Goal: Information Seeking & Learning: Learn about a topic

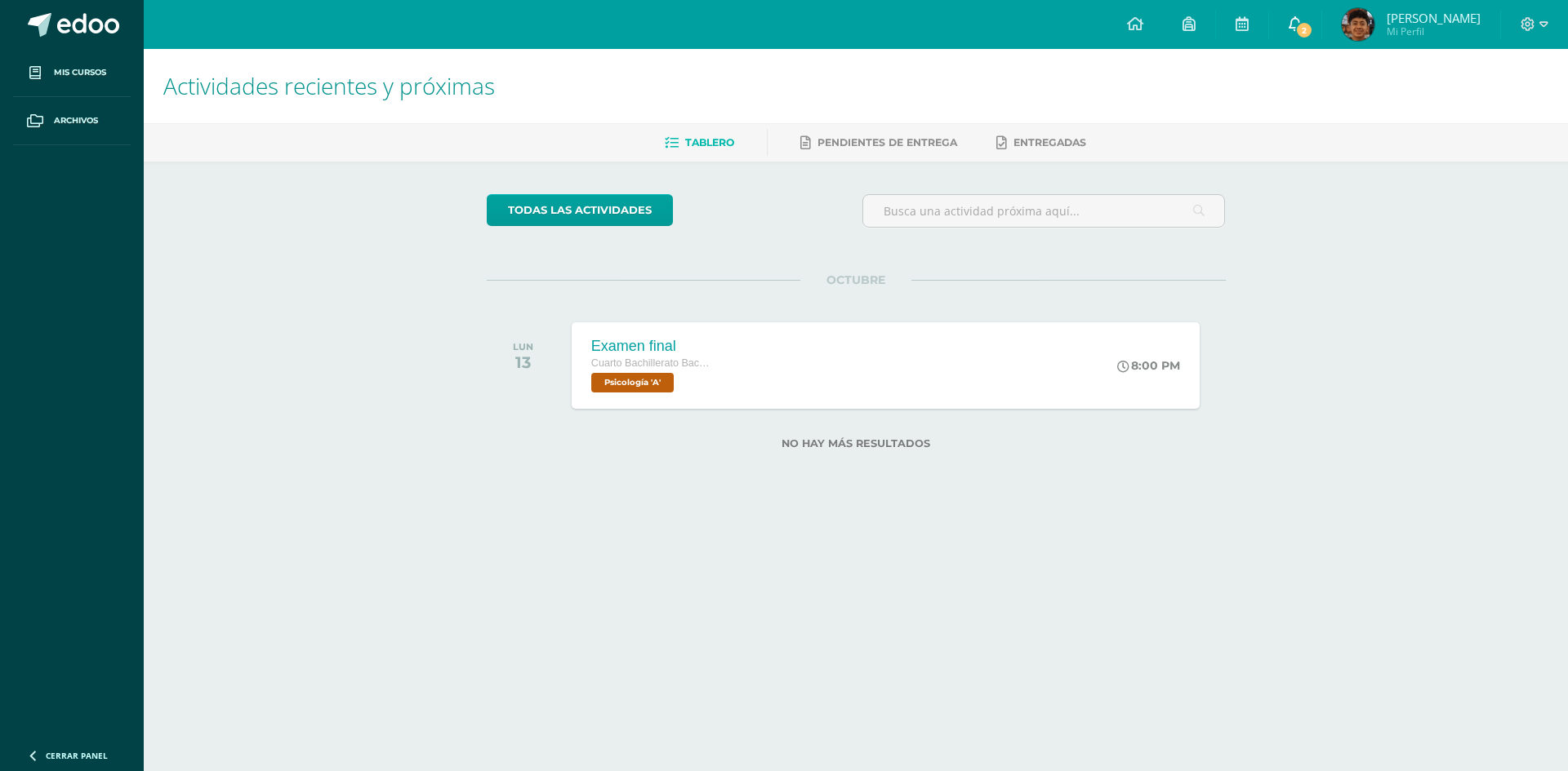
click at [1313, 27] on span "2" at bounding box center [1303, 30] width 18 height 18
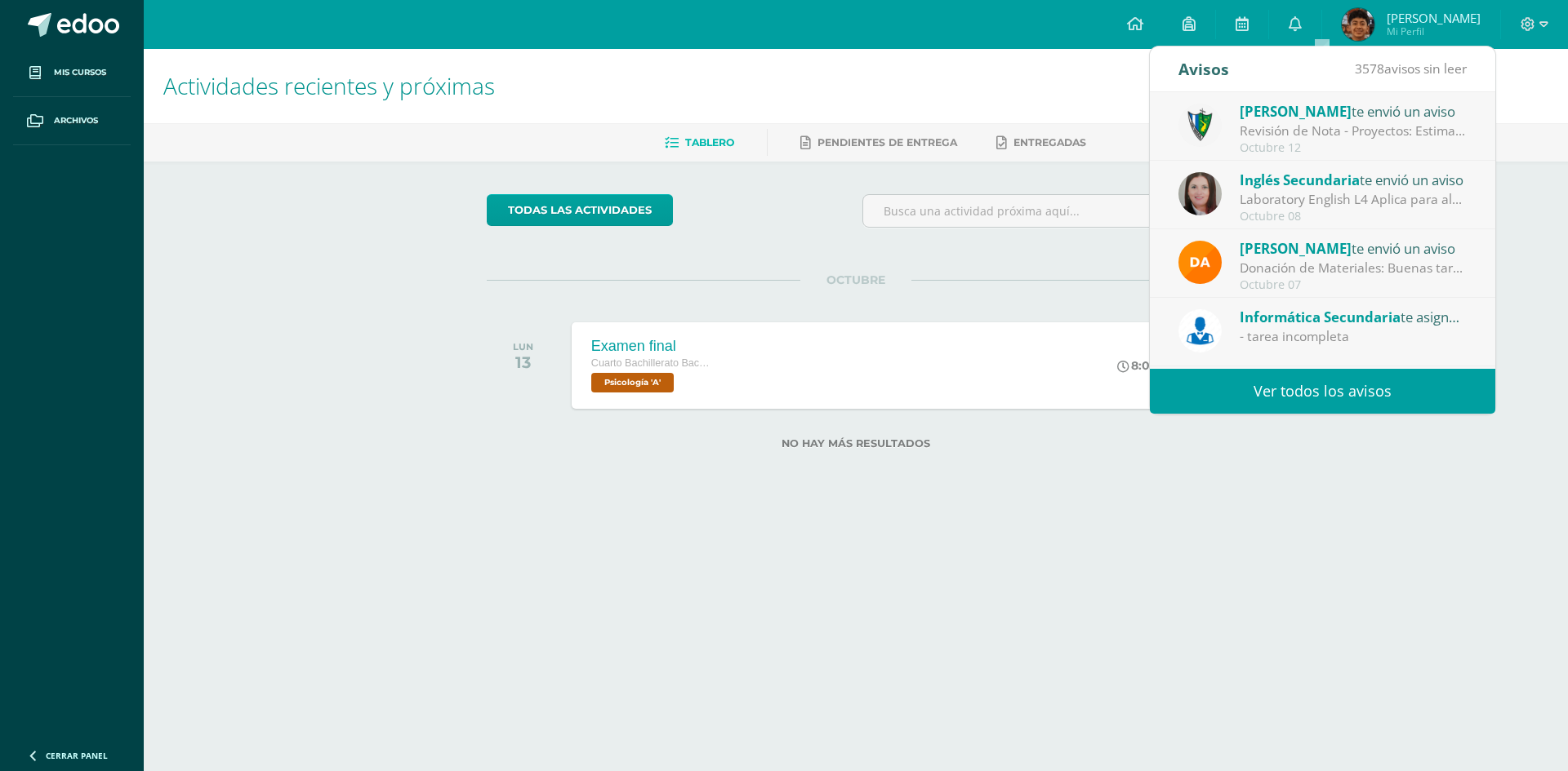
click at [1299, 188] on span "Inglés Secundaria" at bounding box center [1299, 180] width 120 height 19
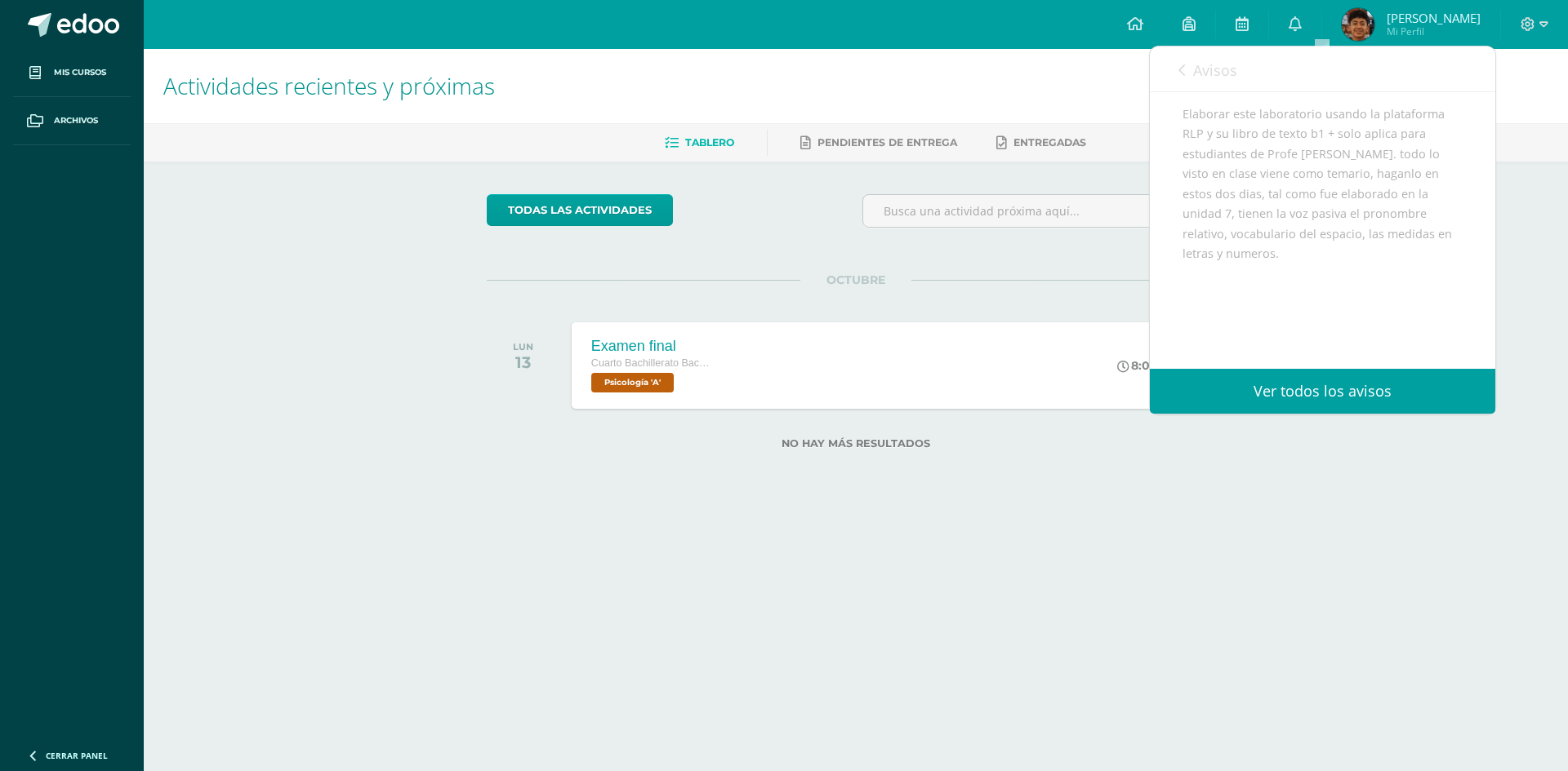
scroll to position [266, 0]
click at [1238, 430] on div "todas las Actividades No tienes actividades Échale un vistazo a los demás perío…" at bounding box center [856, 332] width 804 height 341
